Goal: Task Accomplishment & Management: Complete application form

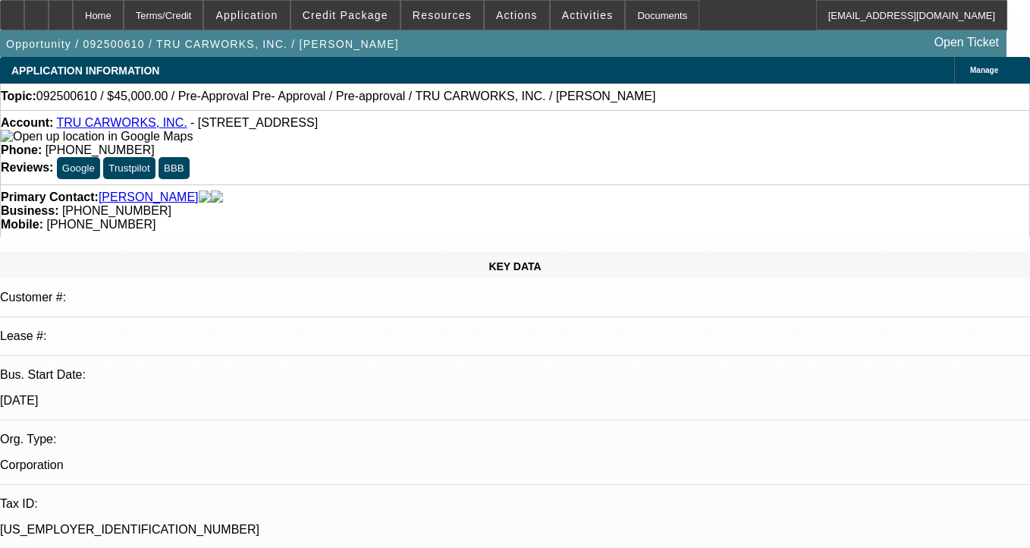
select select "0.1"
select select "0"
select select "6"
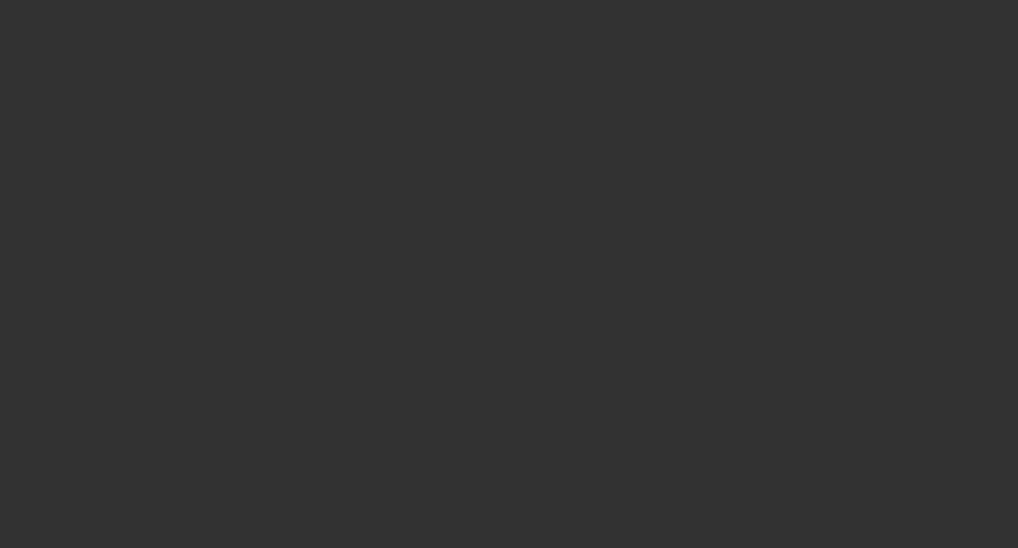
select select "0"
select select "2"
select select "0.1"
select select "4"
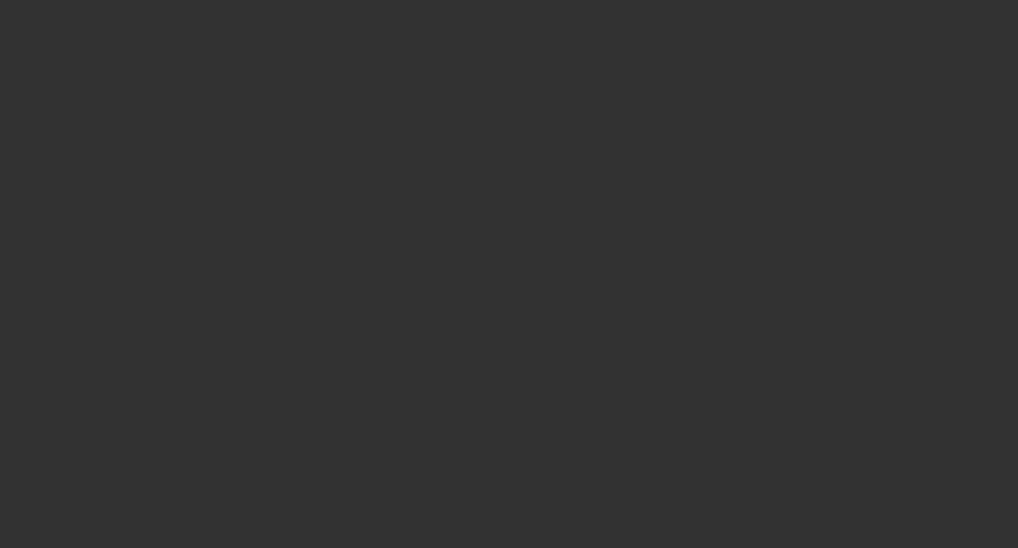
select select "0"
select select "2"
select select "0.1"
select select "4"
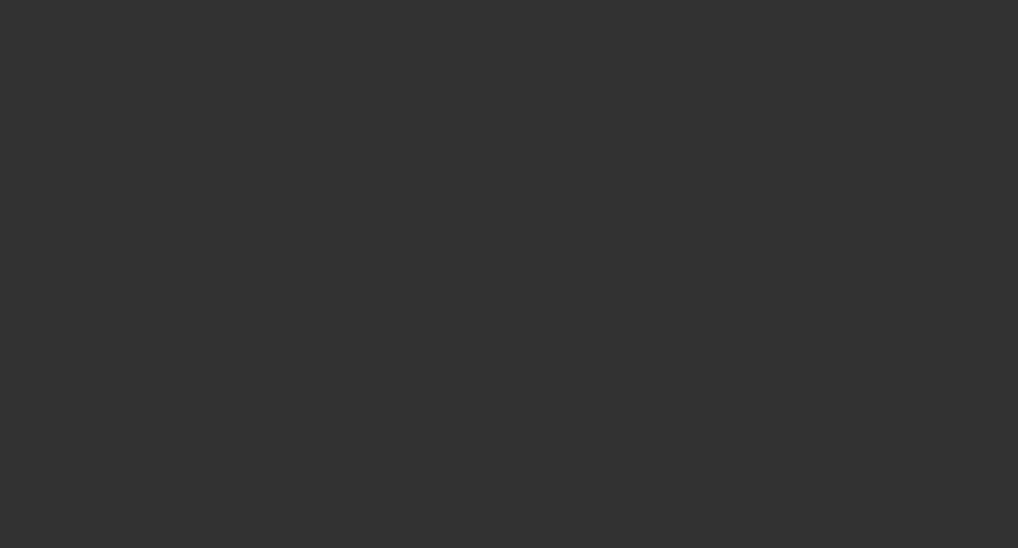
select select "0"
select select "2"
select select "0.1"
select select "4"
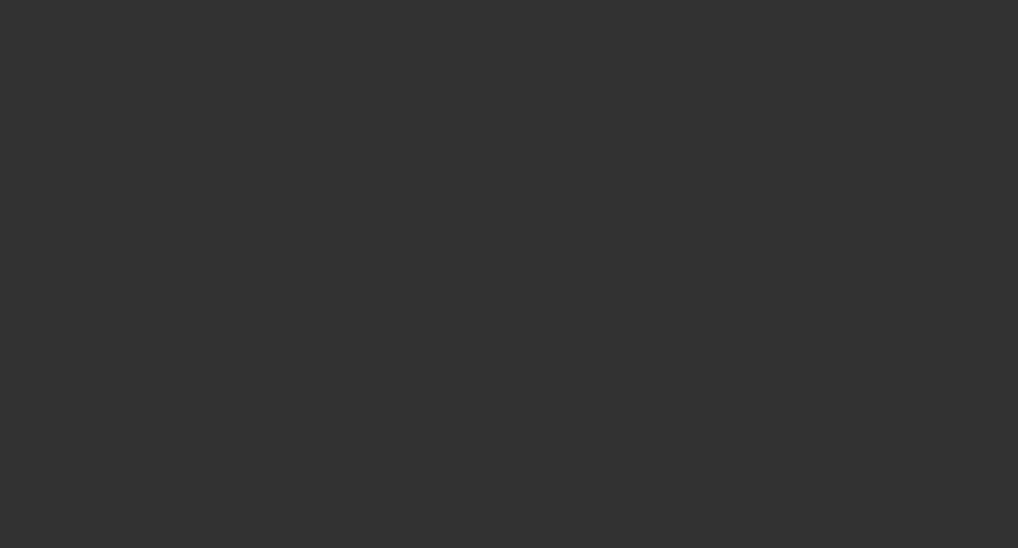
select select "0"
select select "2"
select select "0.1"
select select "4"
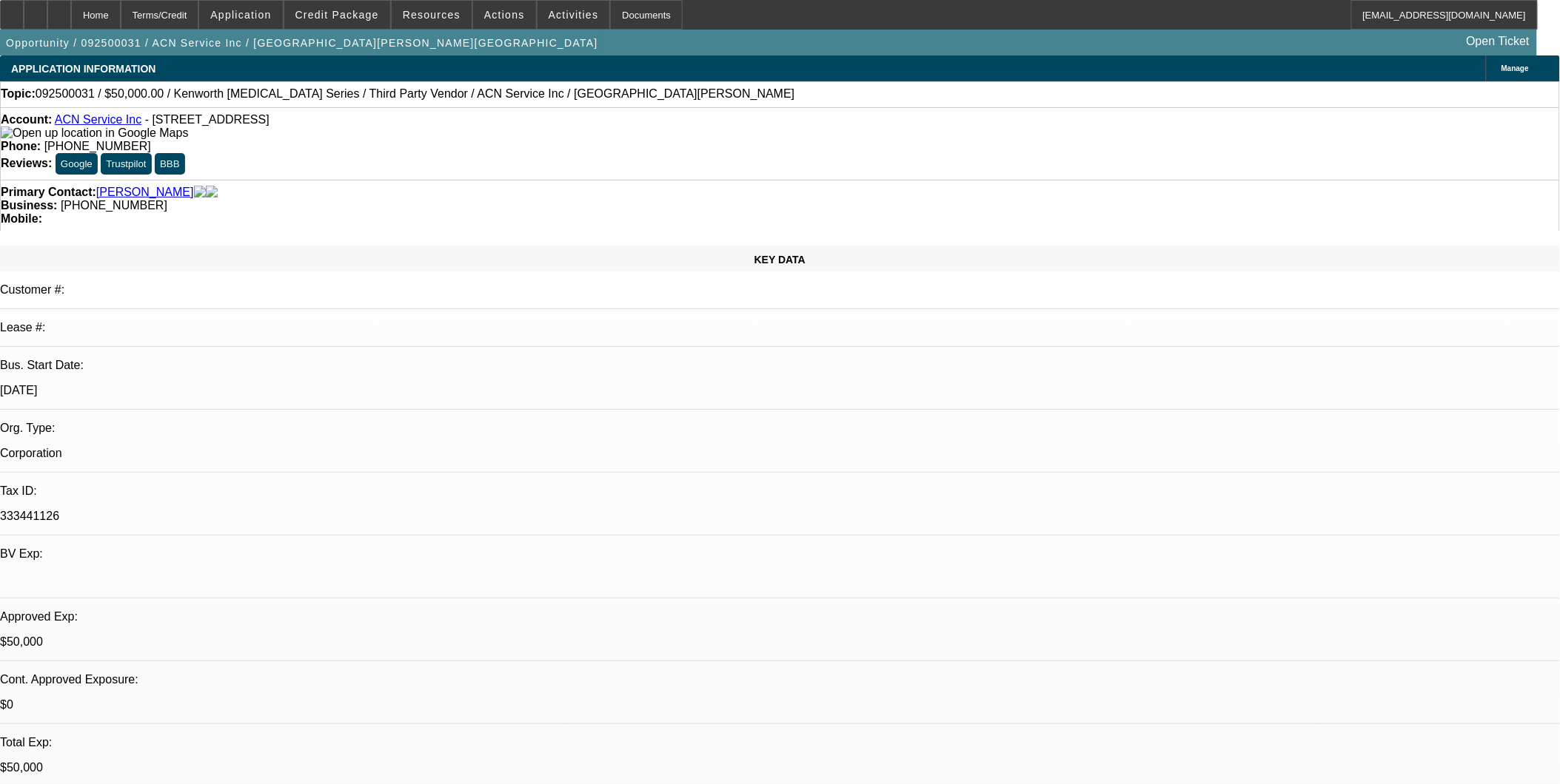
select select "0"
select select "2"
select select "0.1"
select select "0"
select select "2"
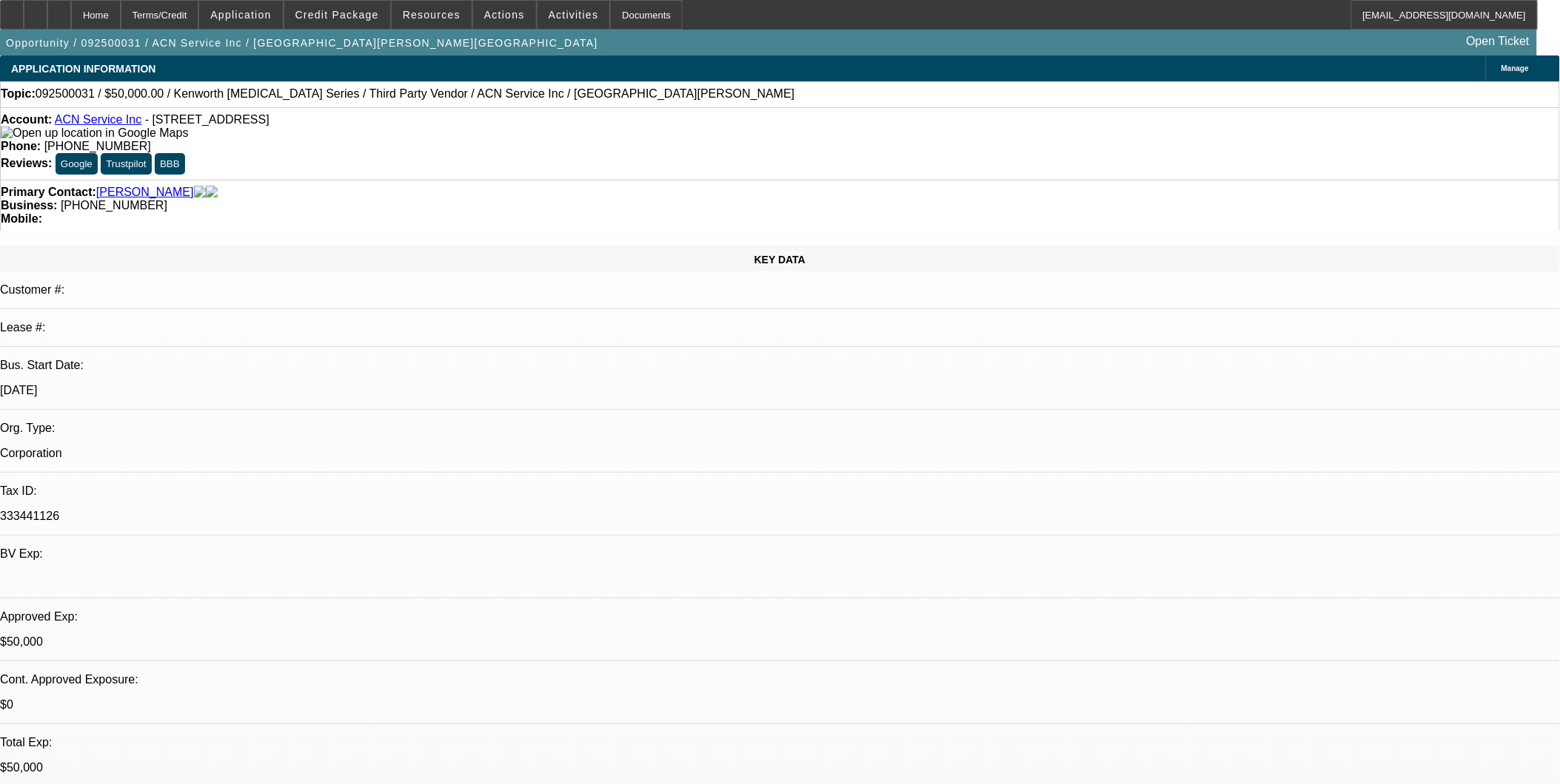
select select "0.1"
select select "0"
select select "2"
select select "0.1"
select select "0"
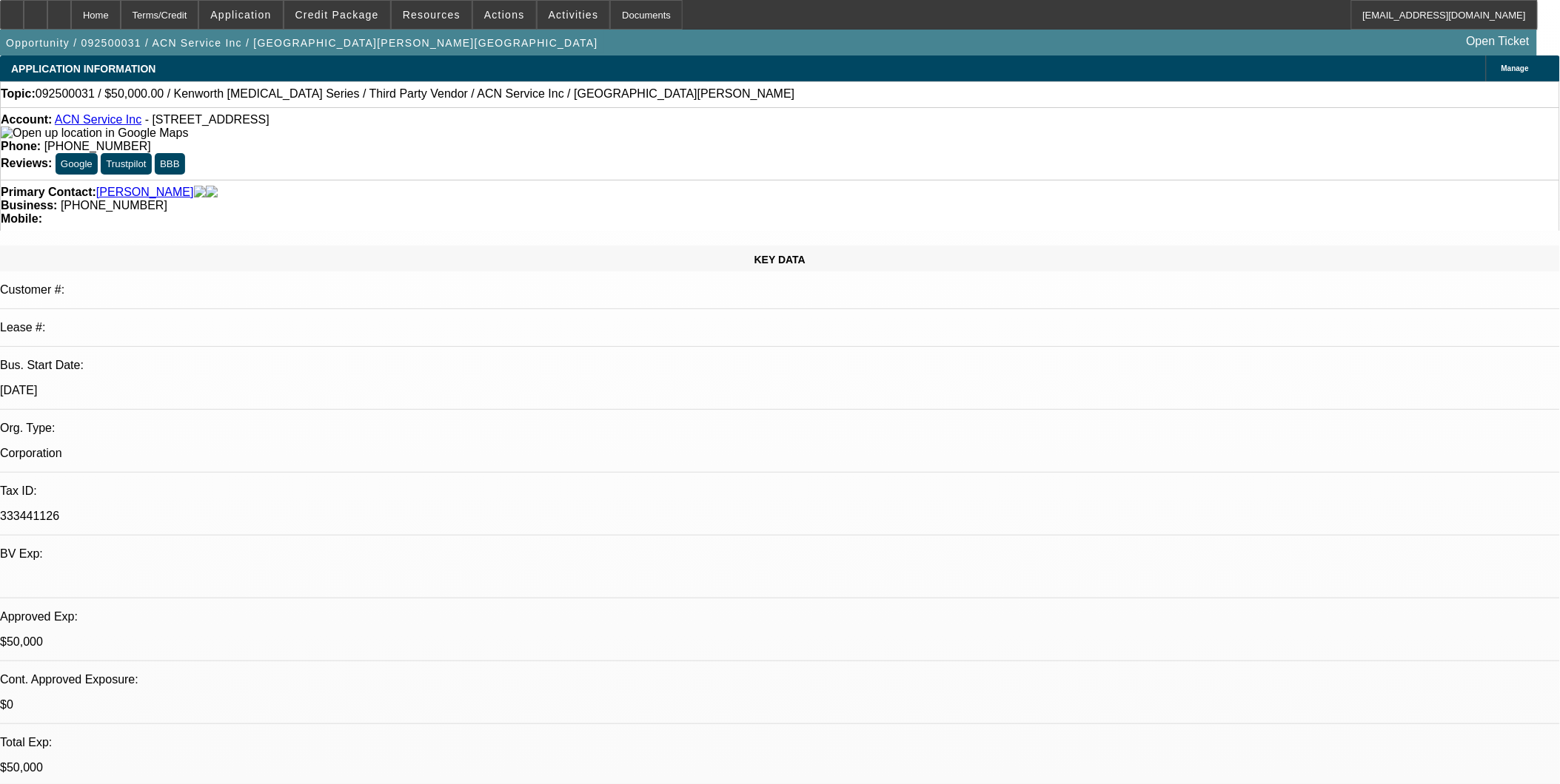
select select "0"
select select "0.1"
select select "1"
select select "2"
select select "4"
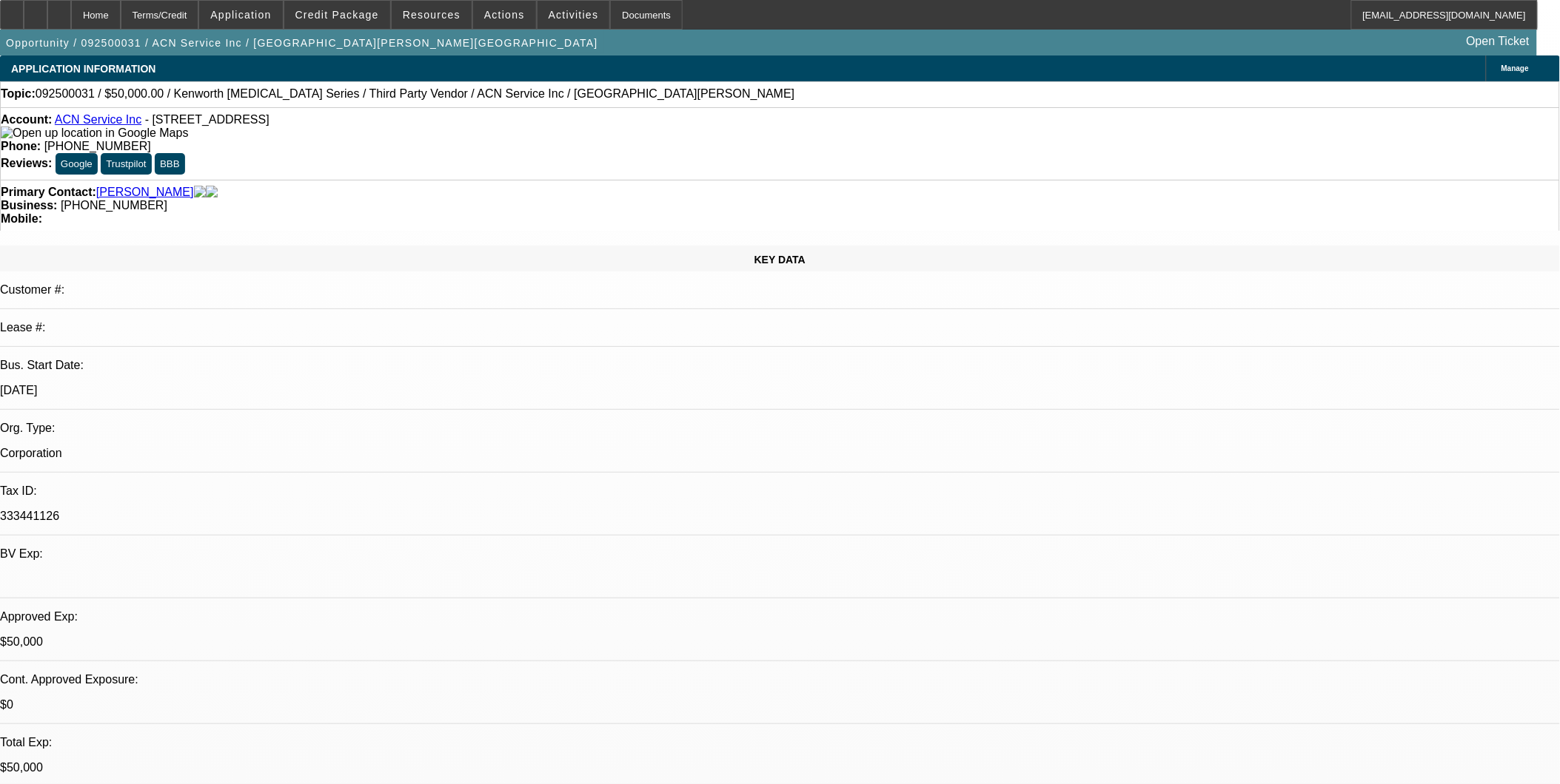
select select "1"
select select "2"
select select "4"
select select "1"
select select "2"
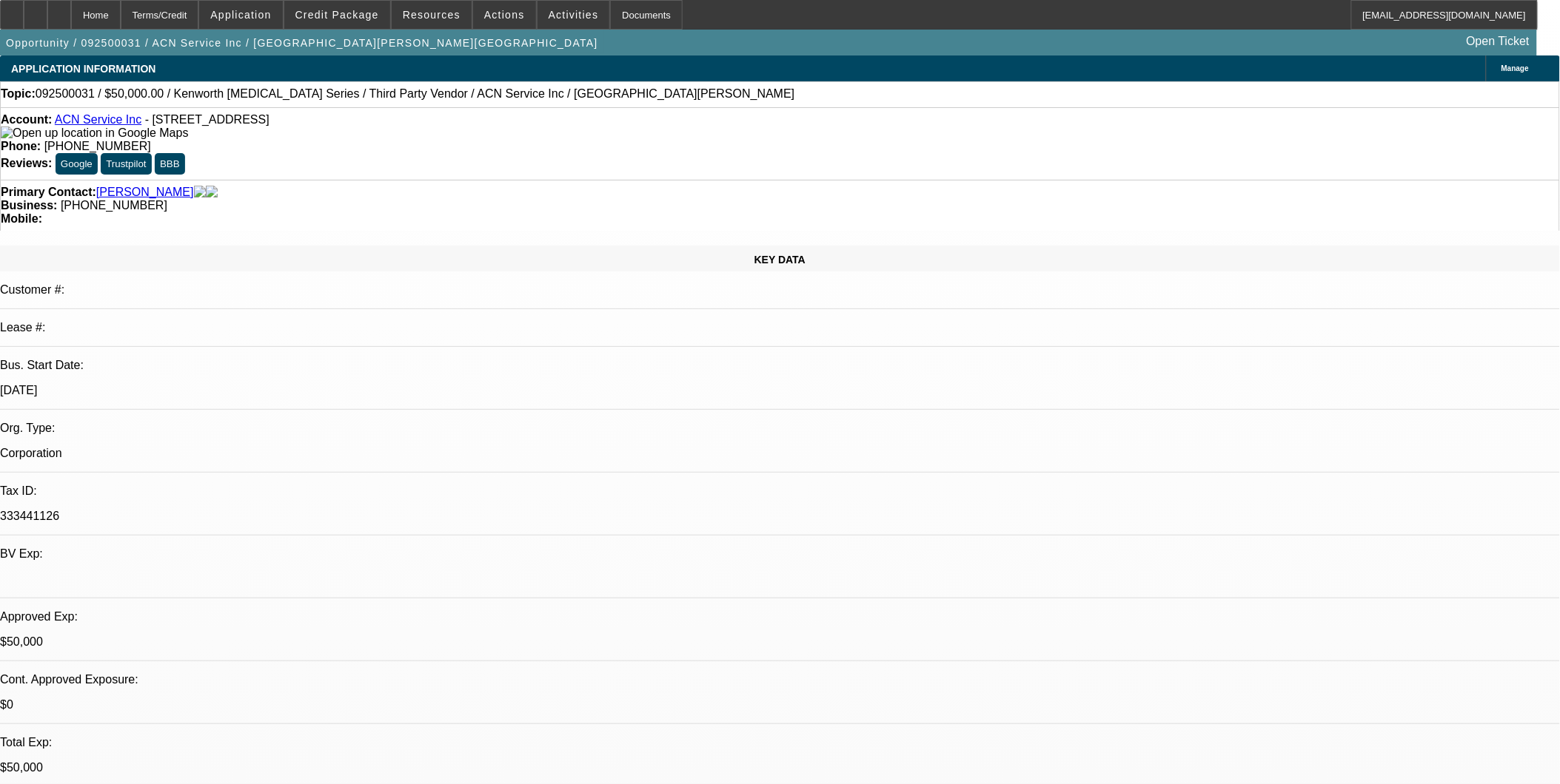
select select "4"
select select "1"
select select "4"
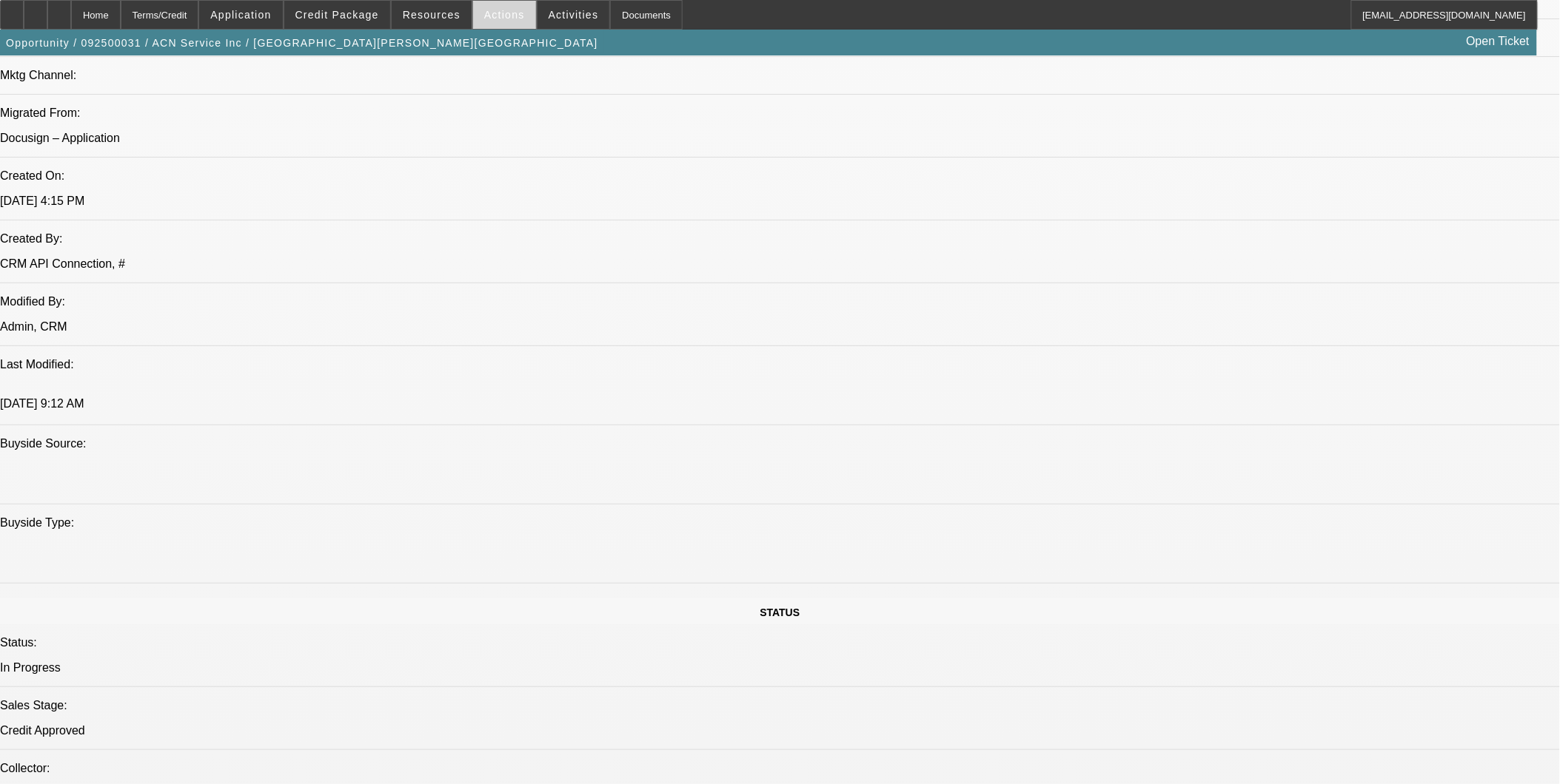
scroll to position [822, 0]
